Goal: Task Accomplishment & Management: Use online tool/utility

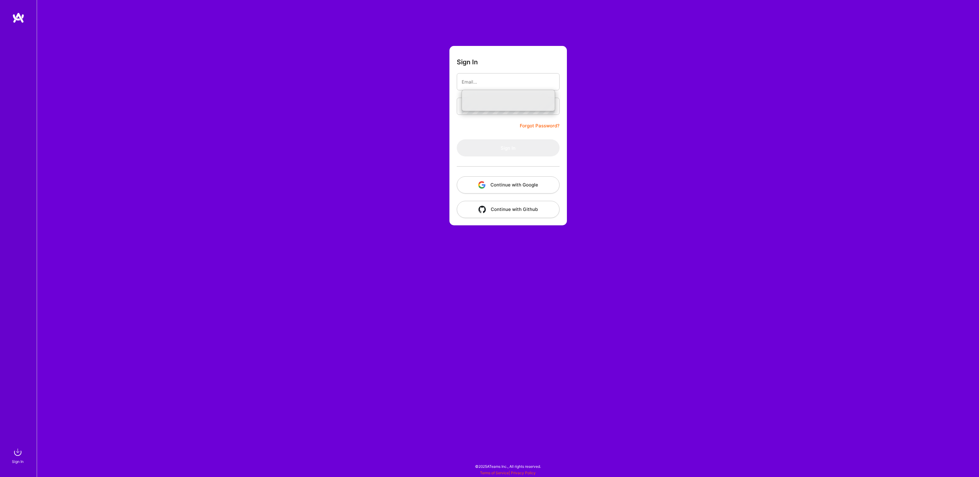
click at [516, 183] on button "Continue with Google" at bounding box center [508, 184] width 103 height 17
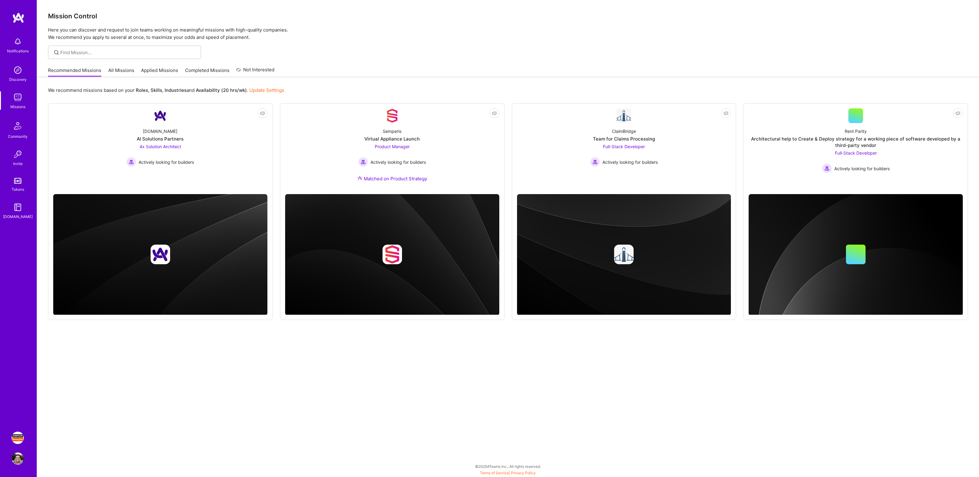
click at [18, 433] on img at bounding box center [18, 437] width 12 height 12
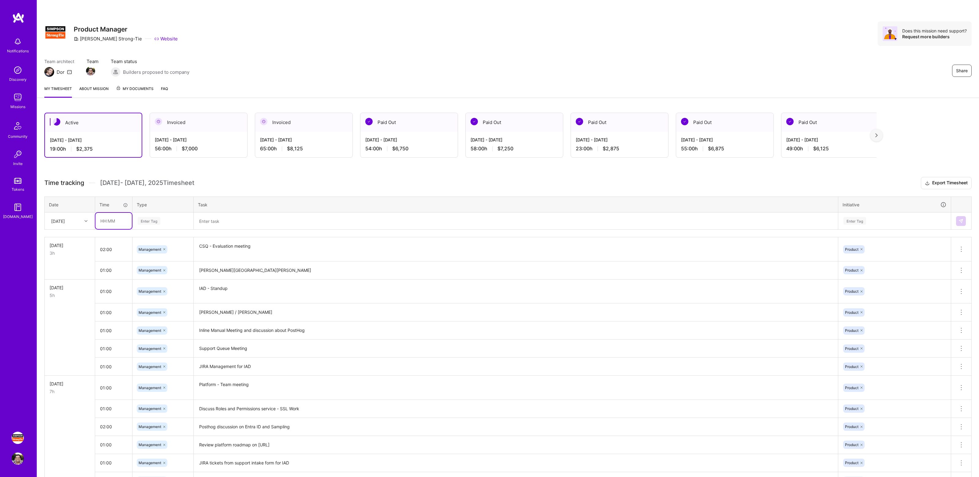
click at [131, 222] on input "text" at bounding box center [113, 221] width 36 height 16
type input "2"
type input "02:00"
type input "mana"
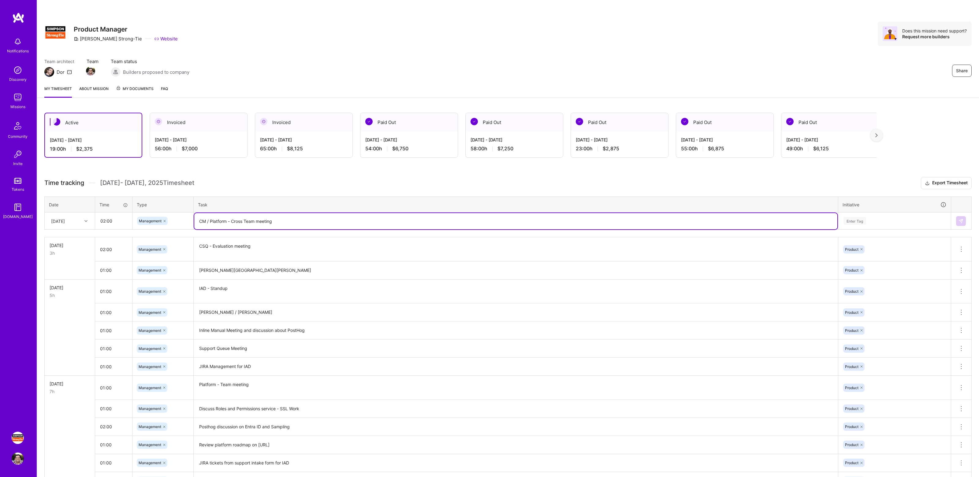
type textarea "CM / Platform - Cross Team meeting"
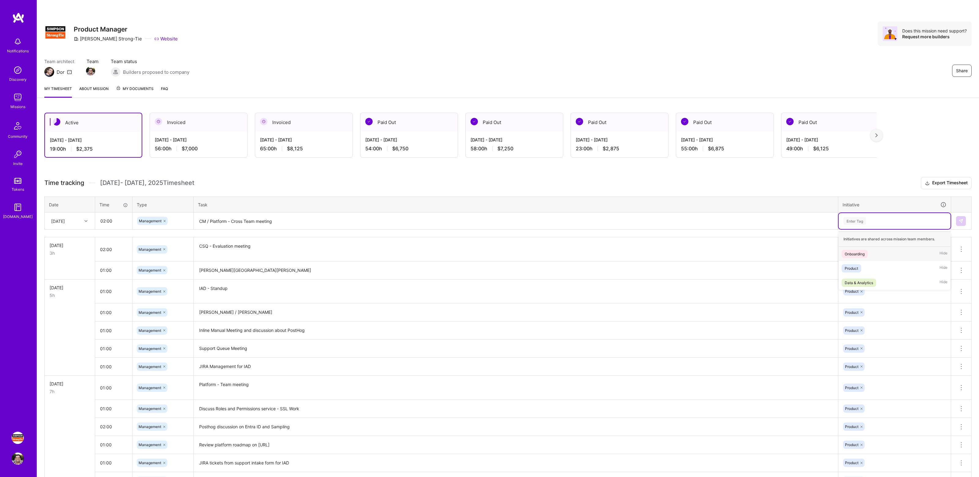
click at [870, 221] on div "Enter Tag" at bounding box center [894, 221] width 103 height 8
click at [869, 265] on div "Product Hide" at bounding box center [894, 268] width 112 height 14
click at [960, 220] on img at bounding box center [960, 220] width 5 height 5
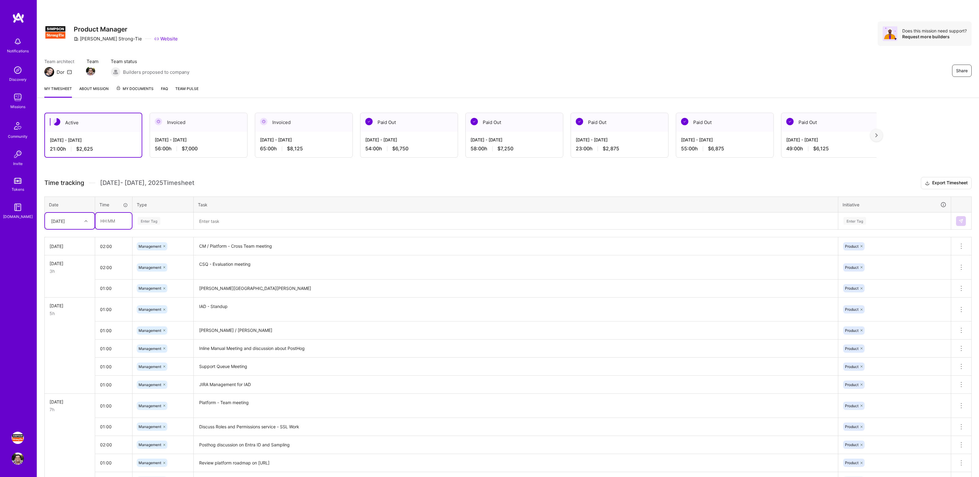
click at [114, 223] on input "text" at bounding box center [113, 221] width 36 height 16
type input "02:00"
type input "mana"
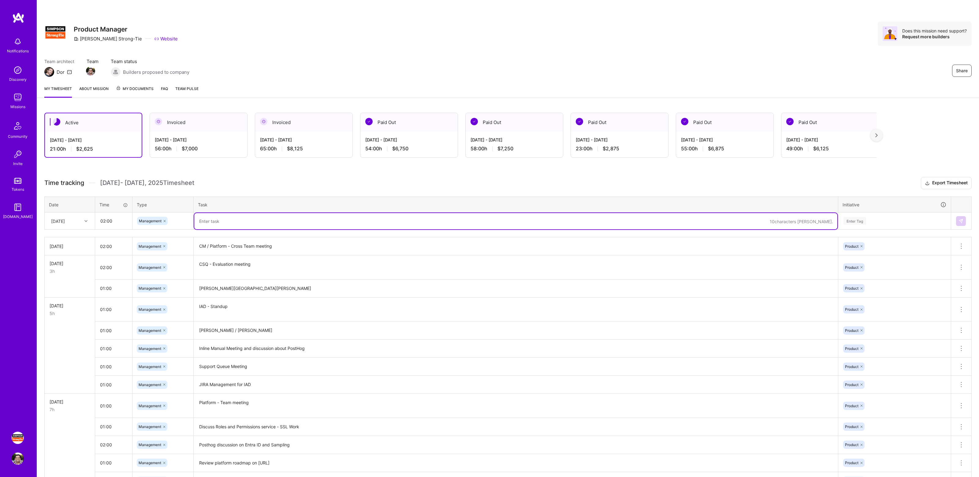
type textarea "M"
type textarea "IAD - Demo Day"
click at [900, 221] on div "Enter Tag" at bounding box center [894, 221] width 103 height 8
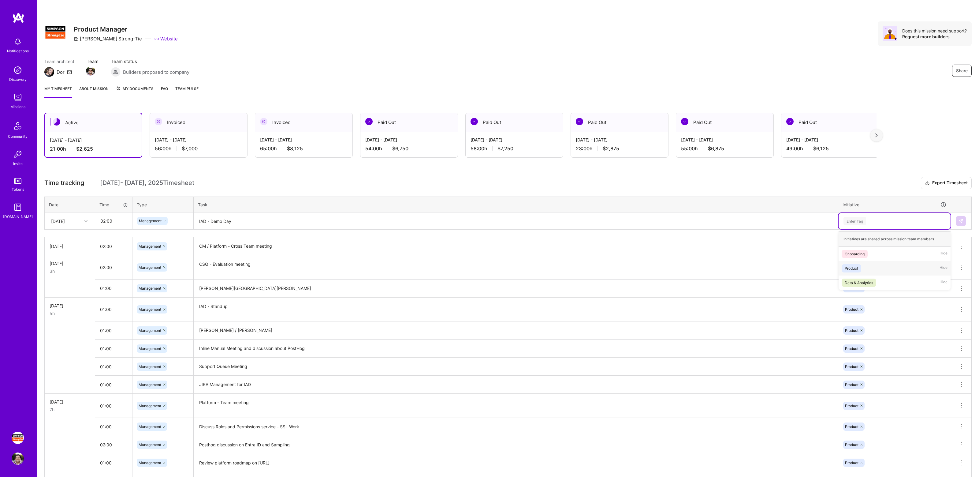
click at [879, 269] on div "Product Hide" at bounding box center [894, 268] width 112 height 14
click at [957, 221] on button at bounding box center [961, 221] width 10 height 10
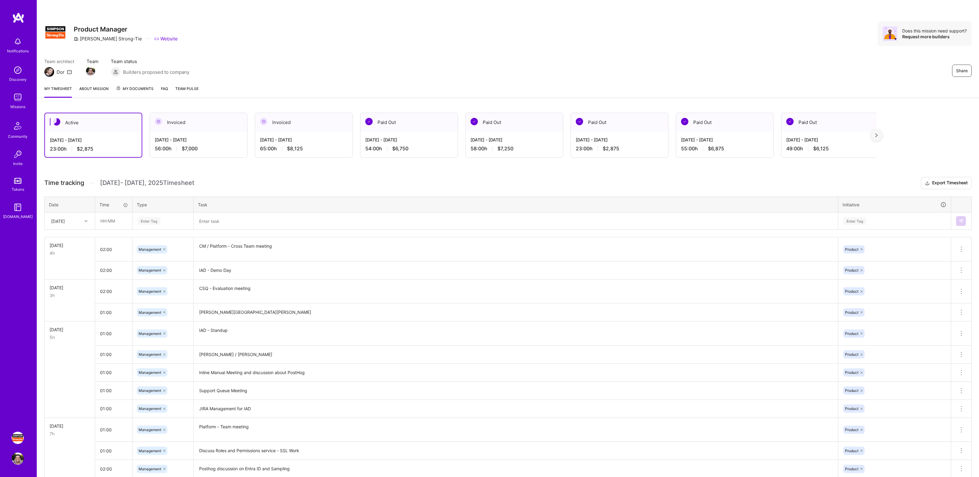
click at [242, 175] on div "Active [DATE] - [DATE] 23:00 h $2,875 Invoiced [DATE] - [DATE] 56:00 h $7,000 I…" at bounding box center [508, 380] width 942 height 551
click at [262, 171] on div "Active [DATE] - [DATE] 23:00 h $2,875 Invoiced [DATE] - [DATE] 56:00 h $7,000 I…" at bounding box center [508, 380] width 942 height 551
click at [278, 171] on div "Active [DATE] - [DATE] 23:00 h $2,875 Invoiced [DATE] - [DATE] 56:00 h $7,000 I…" at bounding box center [508, 380] width 942 height 551
click at [290, 170] on div "Active [DATE] - [DATE] 23:00 h $2,875 Invoiced [DATE] - [DATE] 56:00 h $7,000 I…" at bounding box center [508, 380] width 942 height 551
click at [720, 54] on div "Share Product Manager [PERSON_NAME]-Tie Website Does this mission need support?…" at bounding box center [508, 40] width 942 height 80
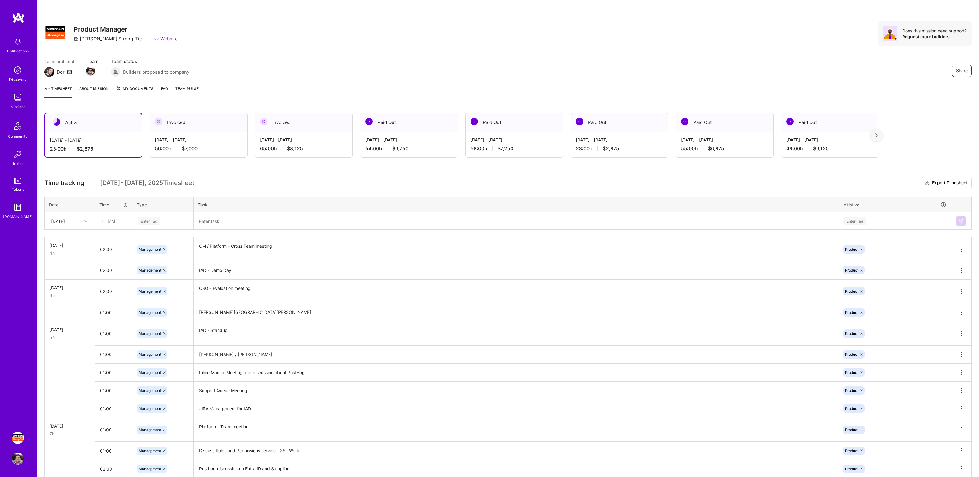
click at [704, 56] on div "Share Product Manager [PERSON_NAME]-Tie Website Does this mission need support?…" at bounding box center [508, 40] width 942 height 80
